Goal: Find contact information: Find contact information

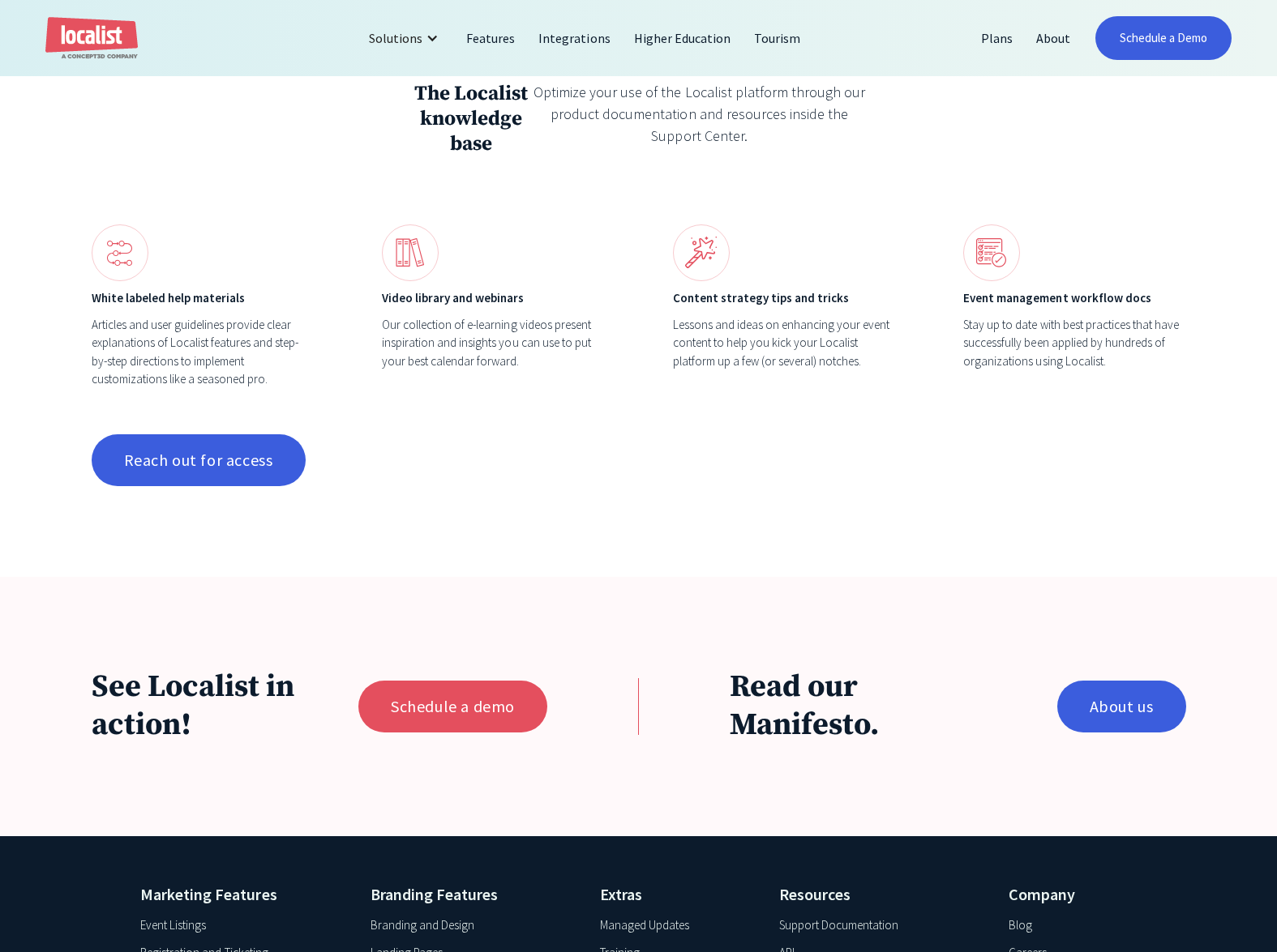
scroll to position [1293, 0]
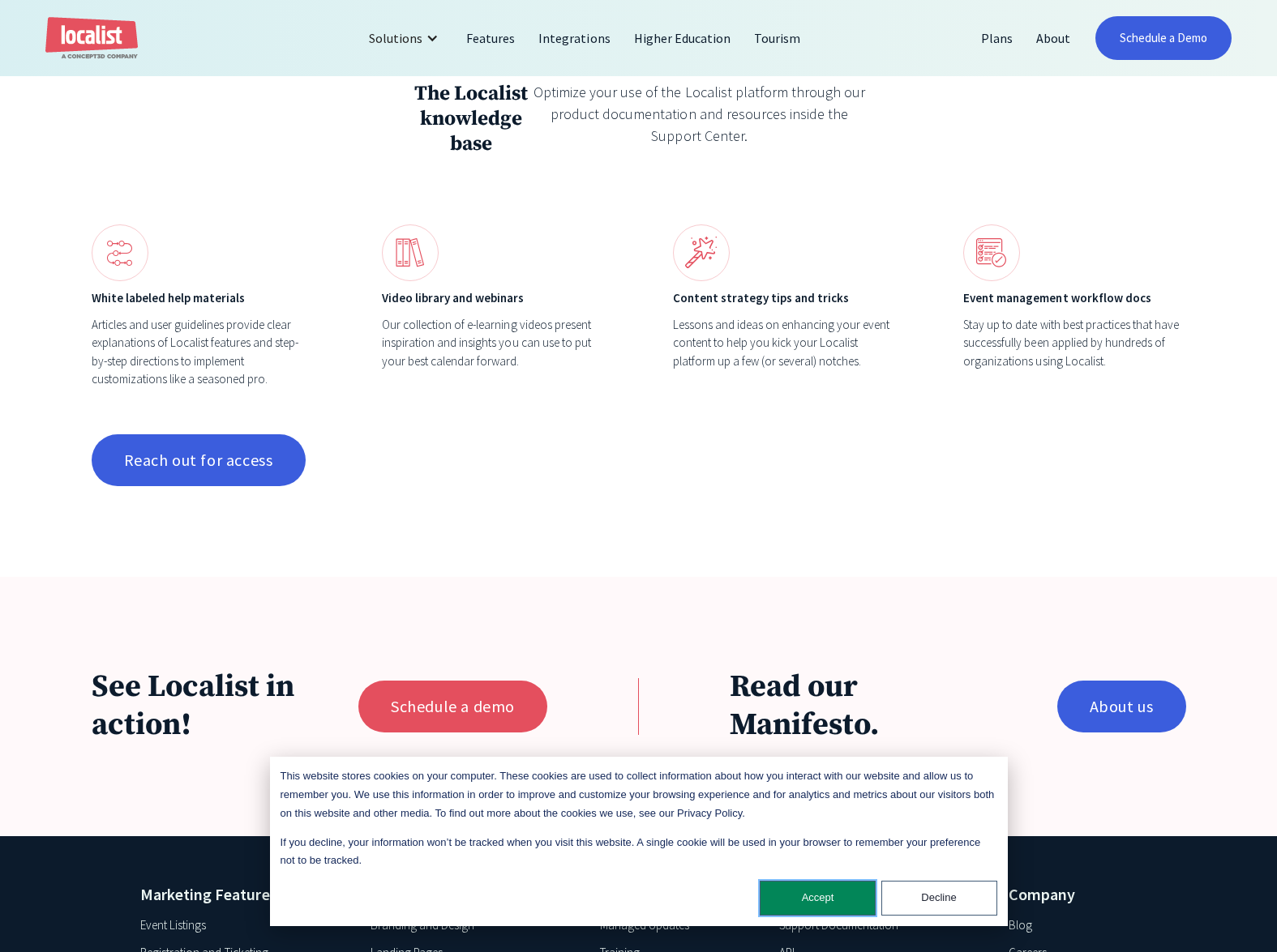
click at [835, 895] on button "Accept" at bounding box center [817, 898] width 116 height 35
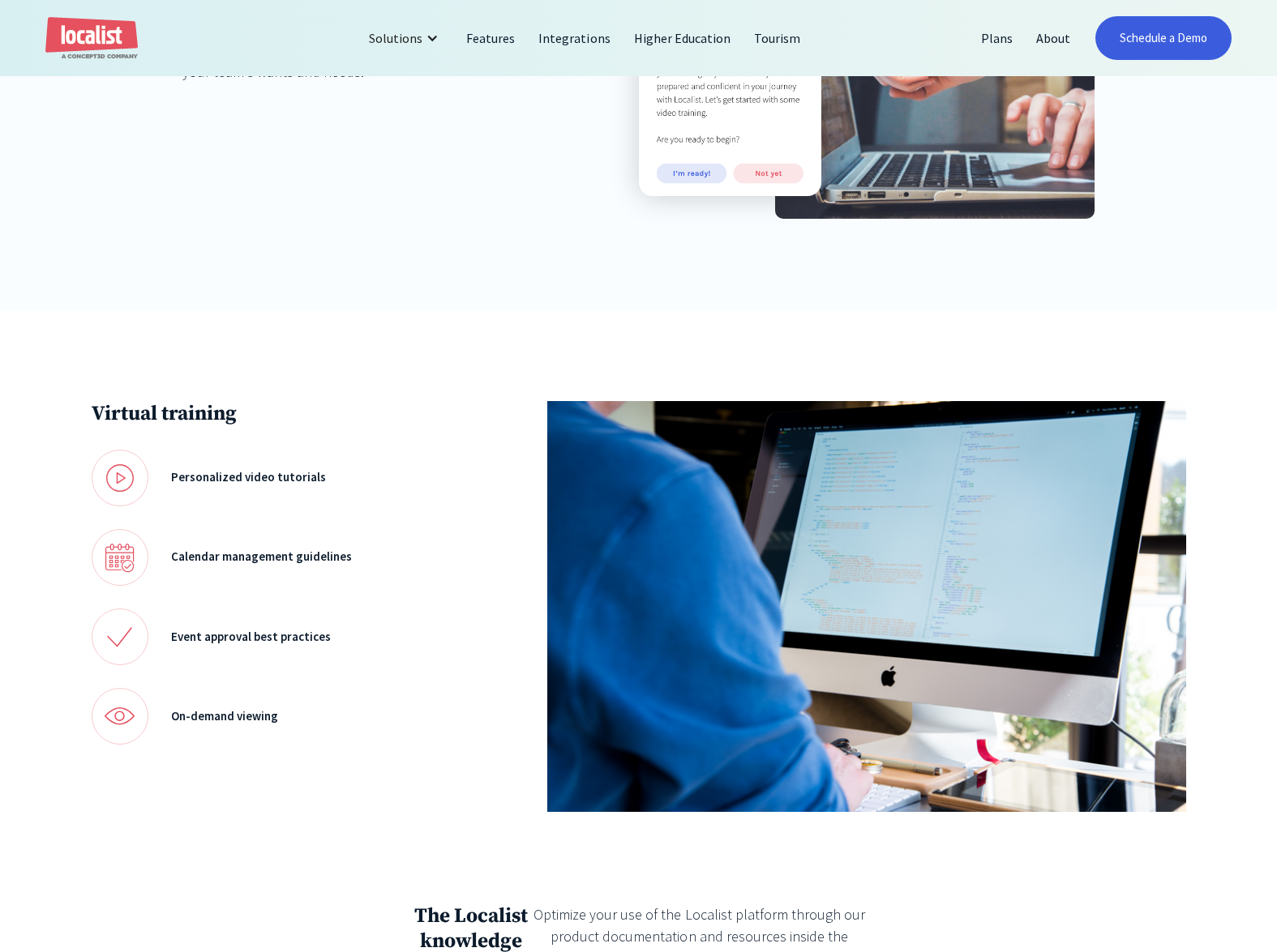
scroll to position [0, 0]
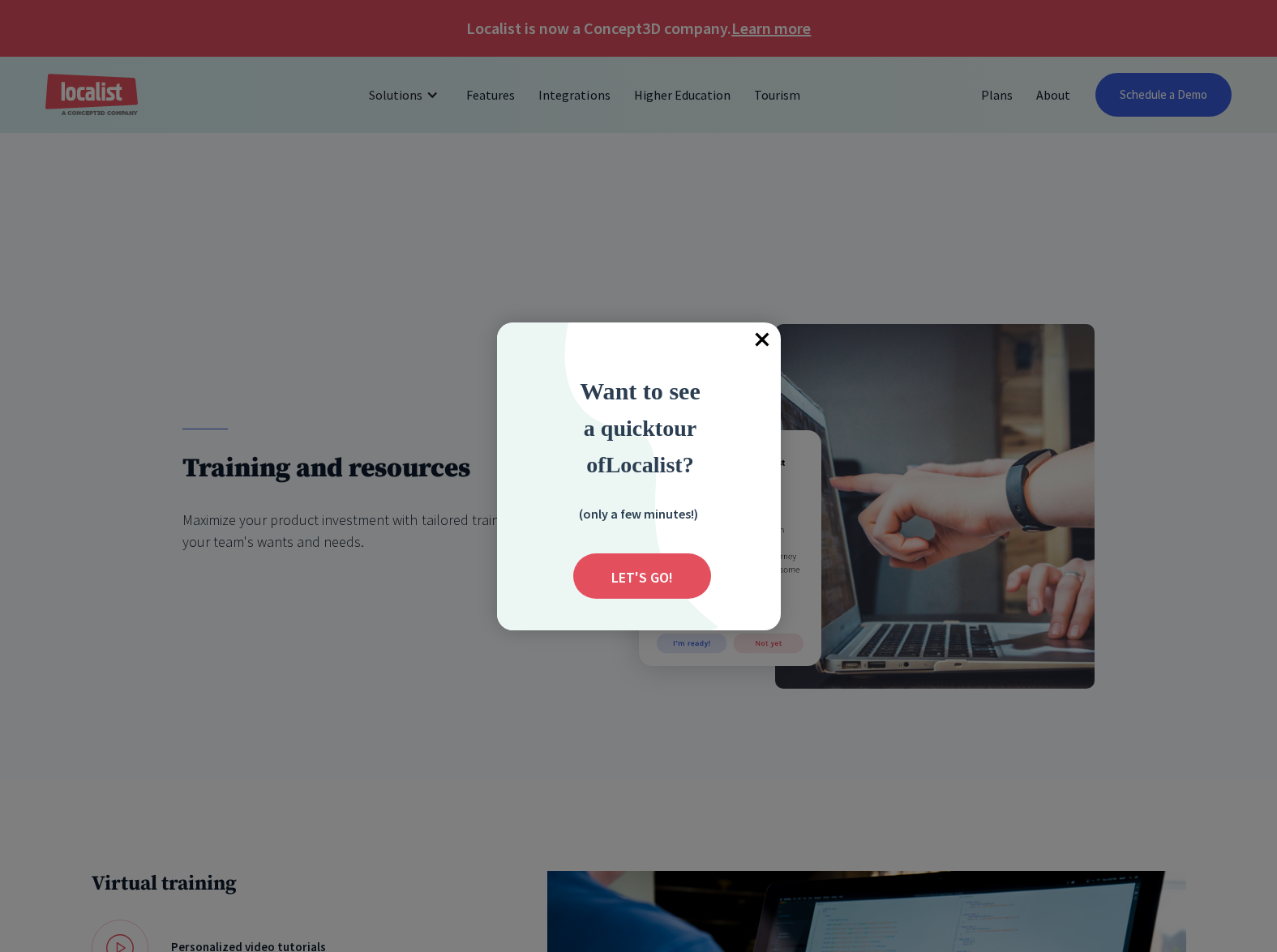
click at [756, 338] on span "×" at bounding box center [763, 340] width 36 height 36
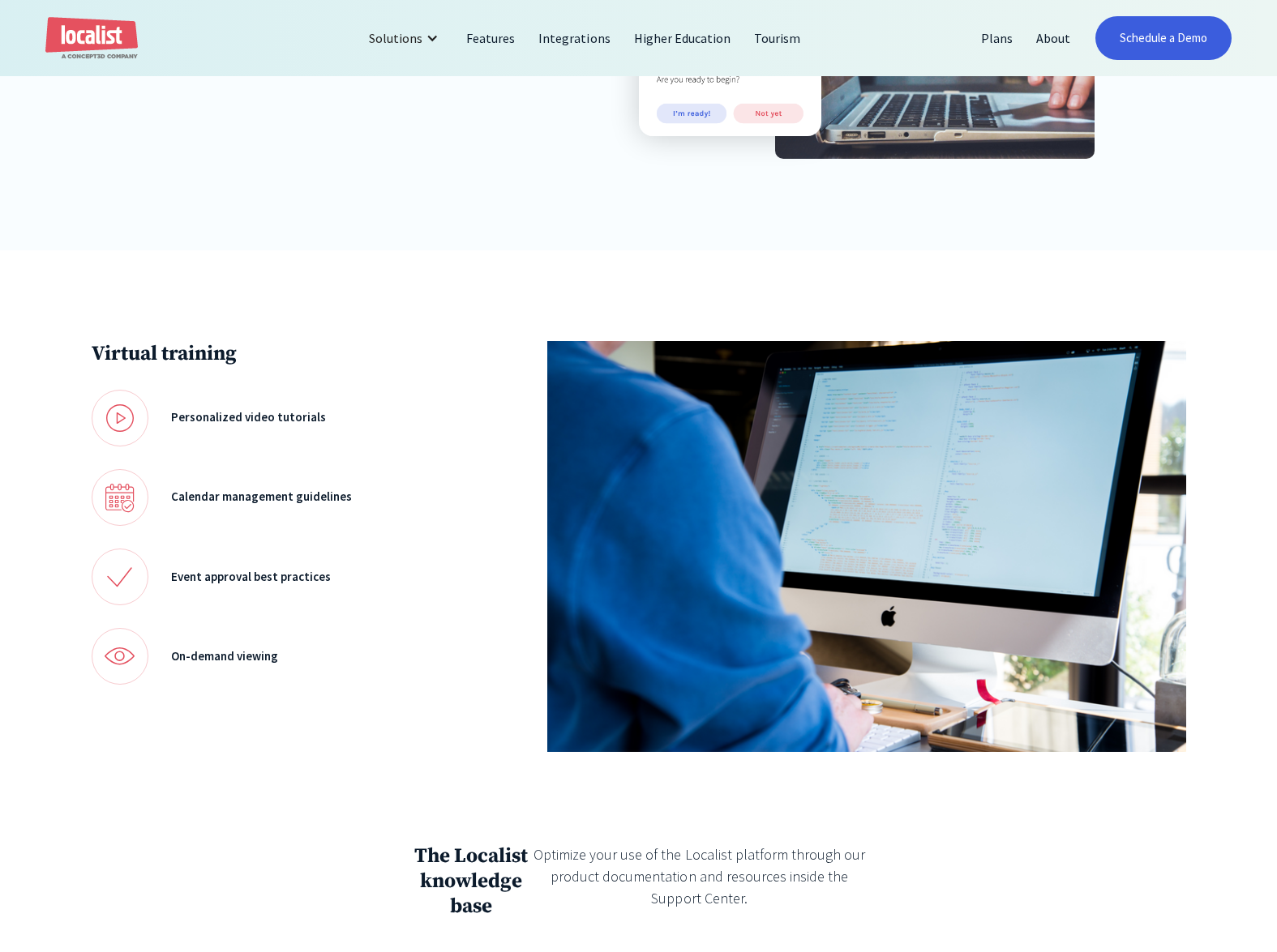
scroll to position [884, 0]
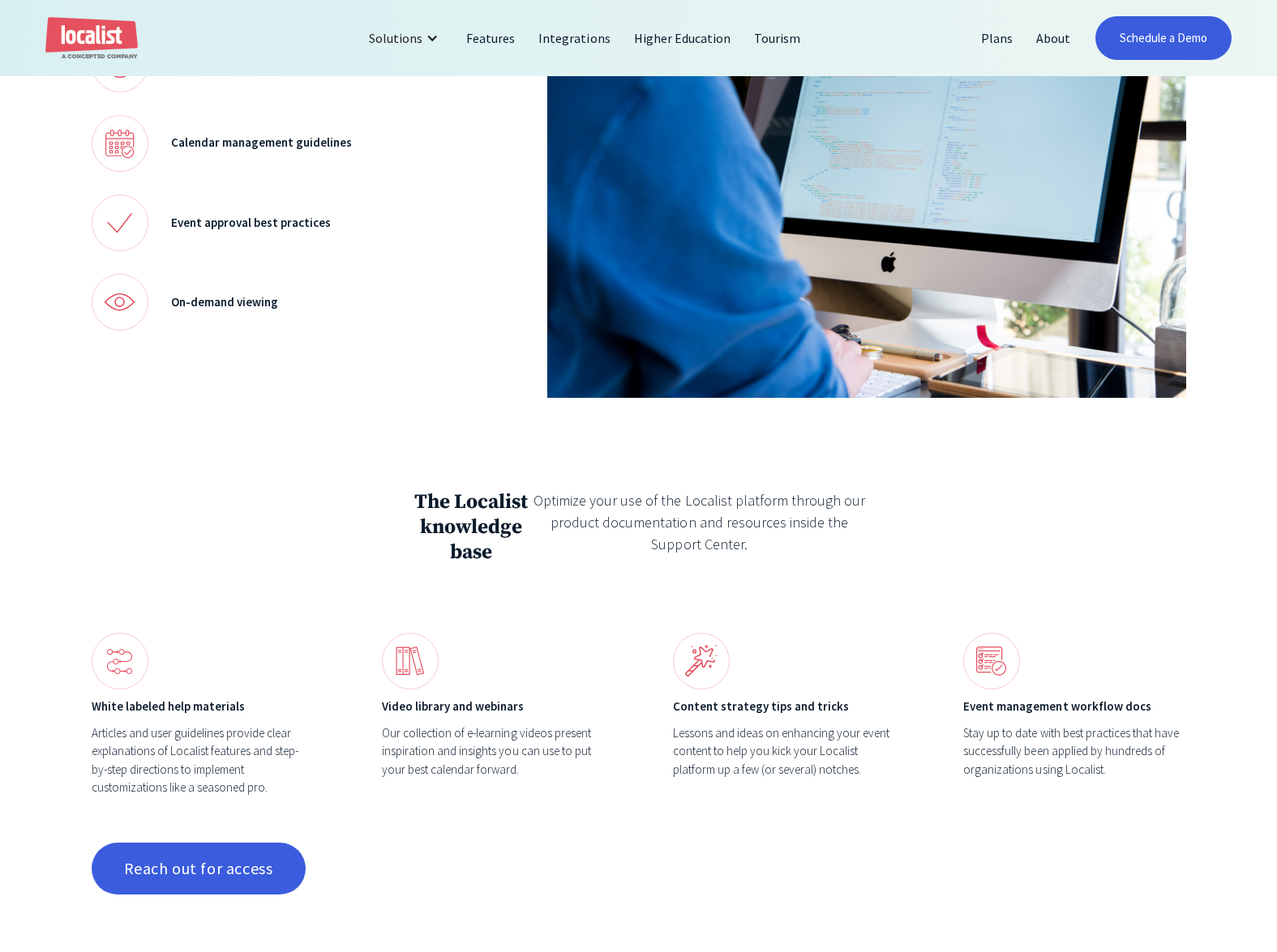
click at [454, 716] on div "Video library and webinars" at bounding box center [493, 707] width 222 height 18
click at [227, 864] on link "Reach out for access" at bounding box center [198, 869] width 214 height 52
